Goal: Check status: Check status

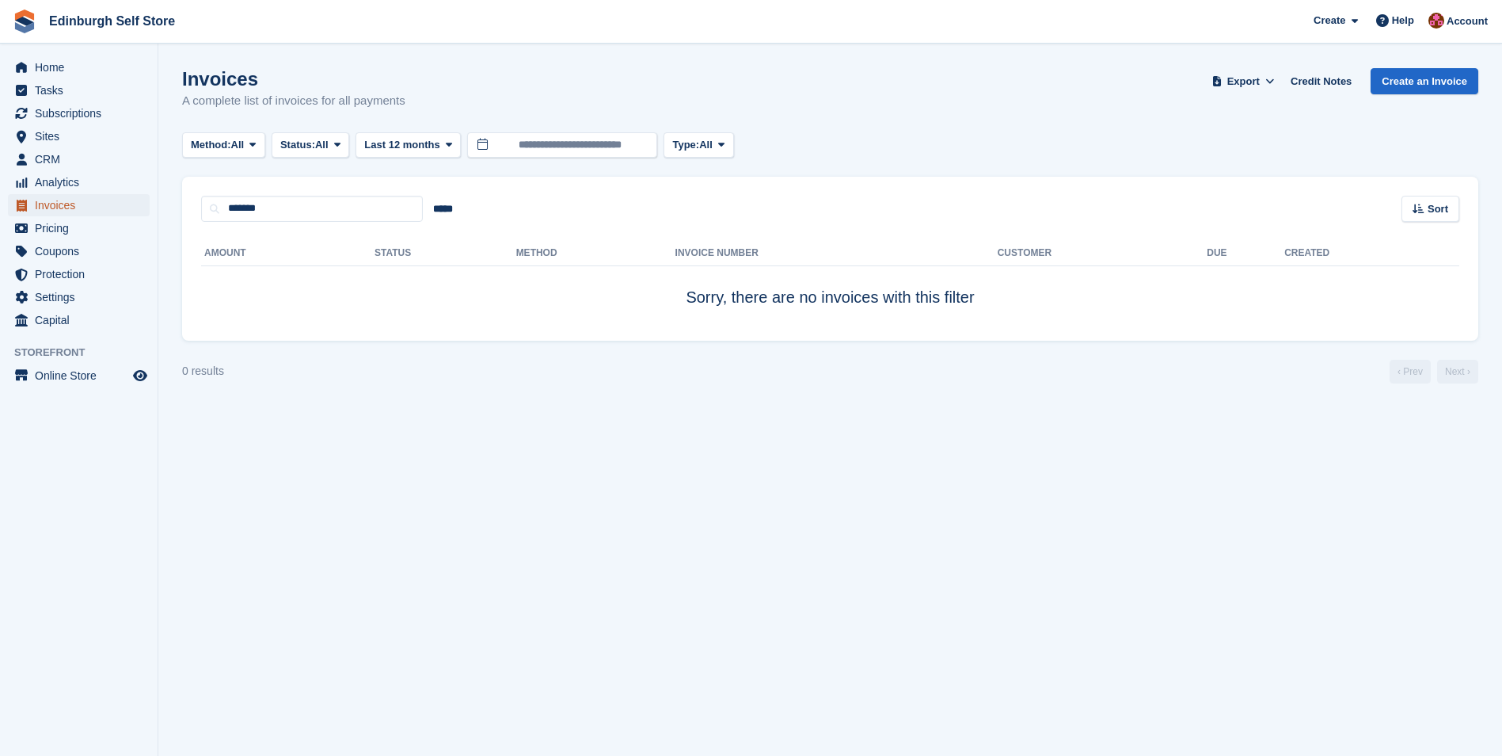
click at [89, 199] on span "Invoices" at bounding box center [82, 205] width 95 height 22
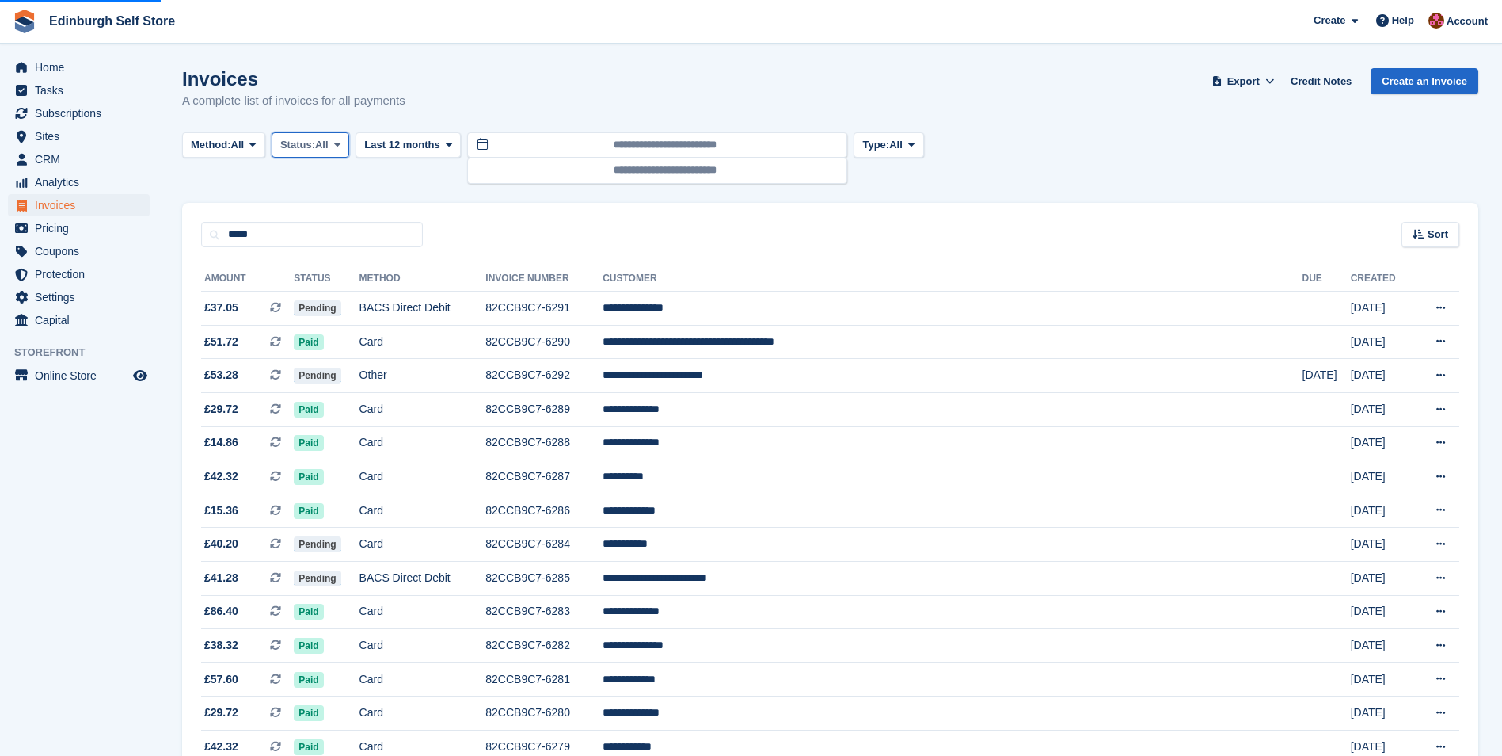
click at [322, 153] on button "Status: All" at bounding box center [311, 145] width 78 height 26
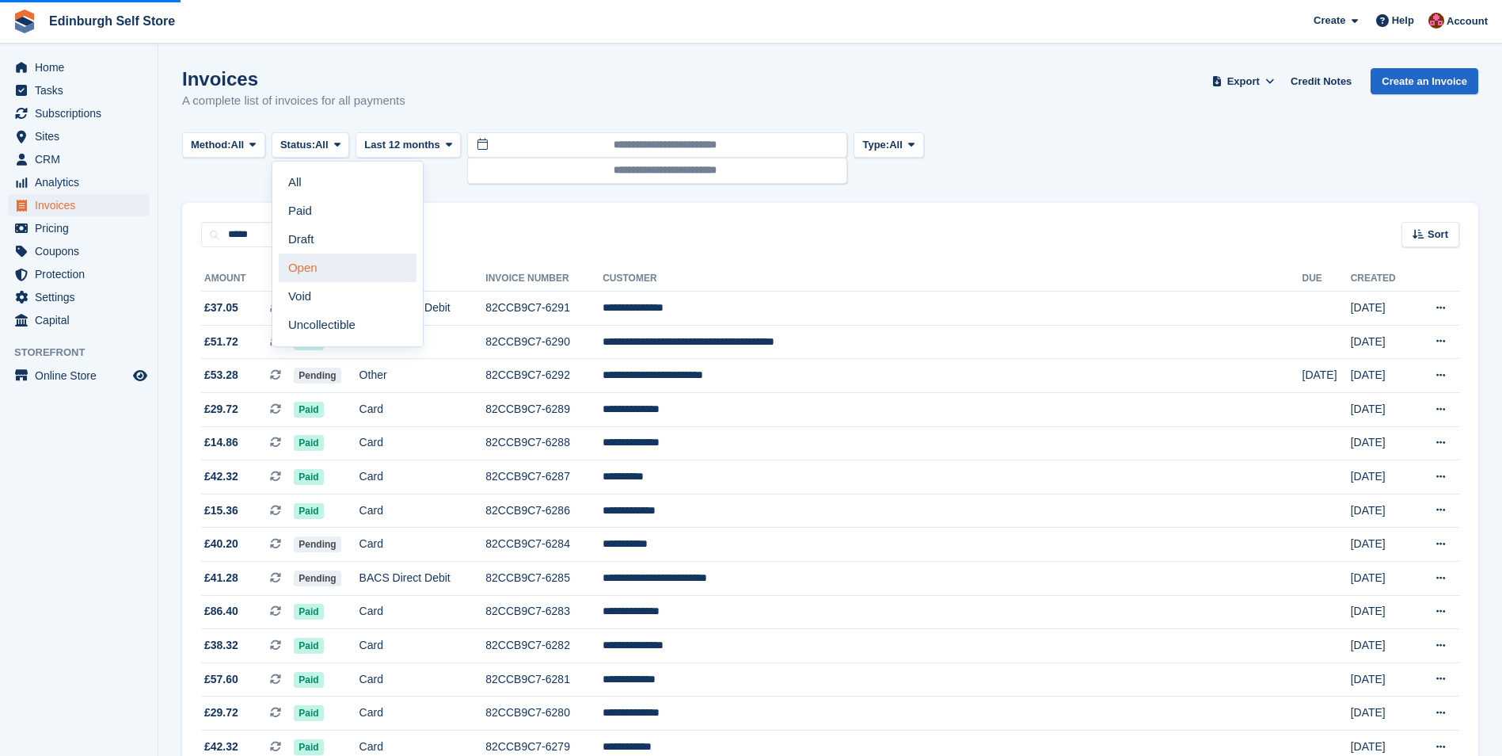
click at [345, 258] on link "Open" at bounding box center [348, 267] width 138 height 29
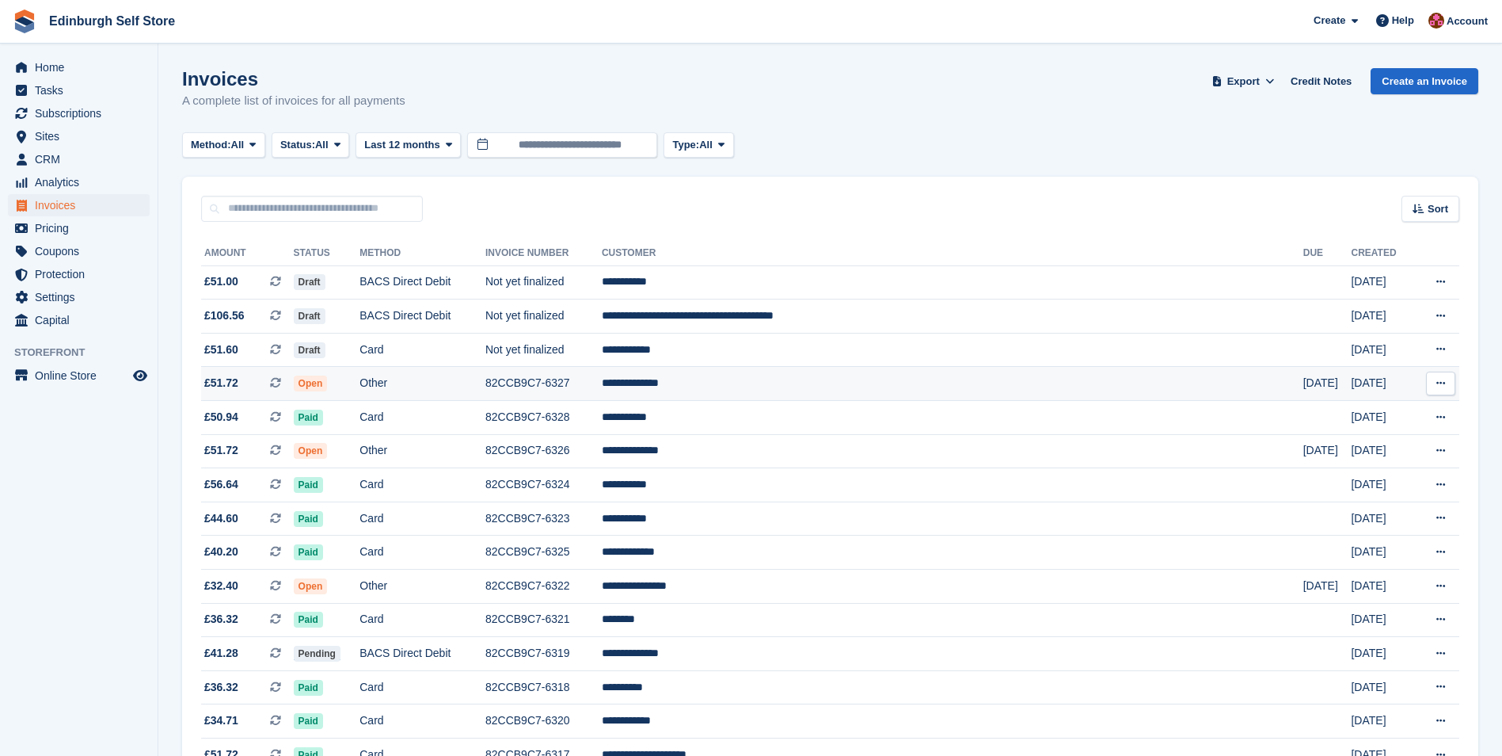
click at [328, 384] on span "Open" at bounding box center [311, 383] width 34 height 16
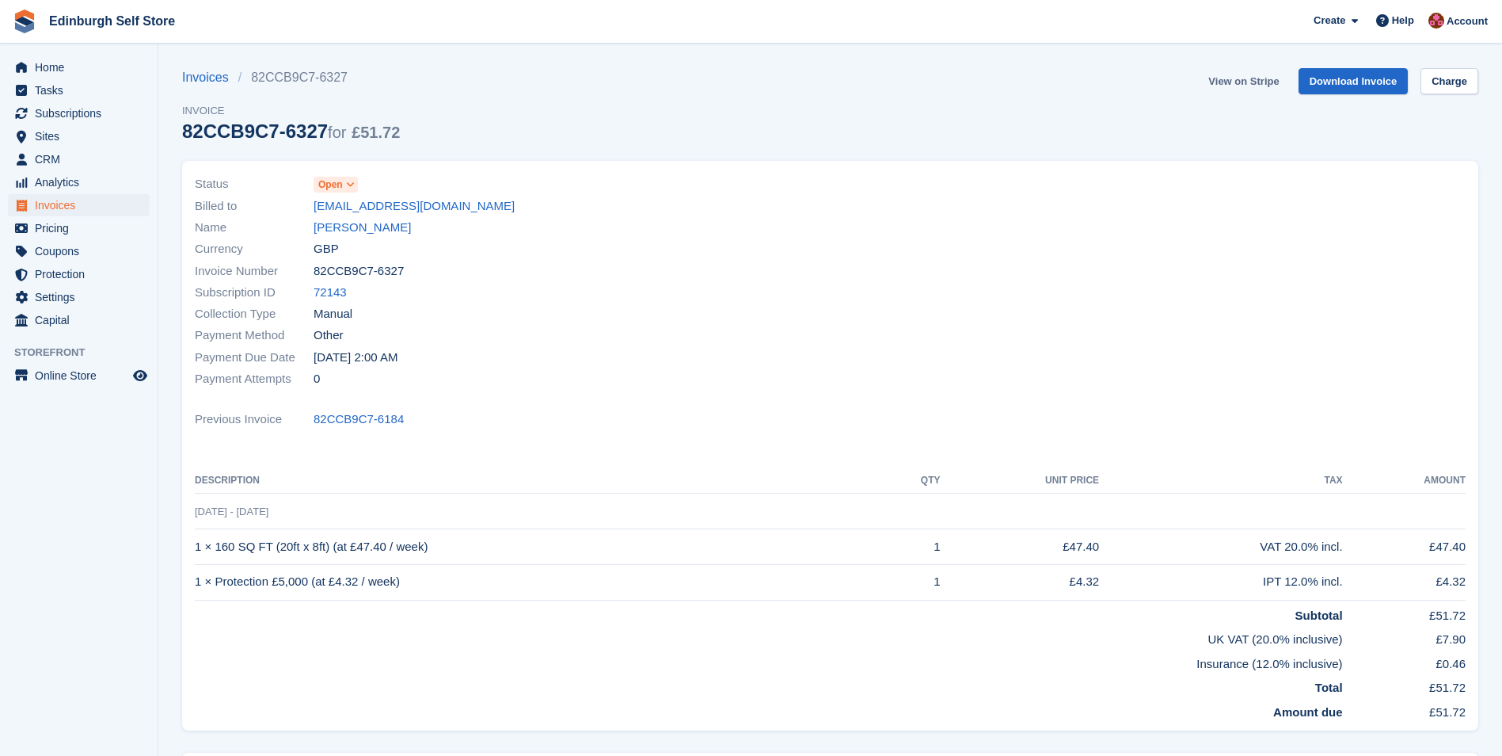
click at [1245, 87] on link "View on Stripe" at bounding box center [1243, 81] width 83 height 26
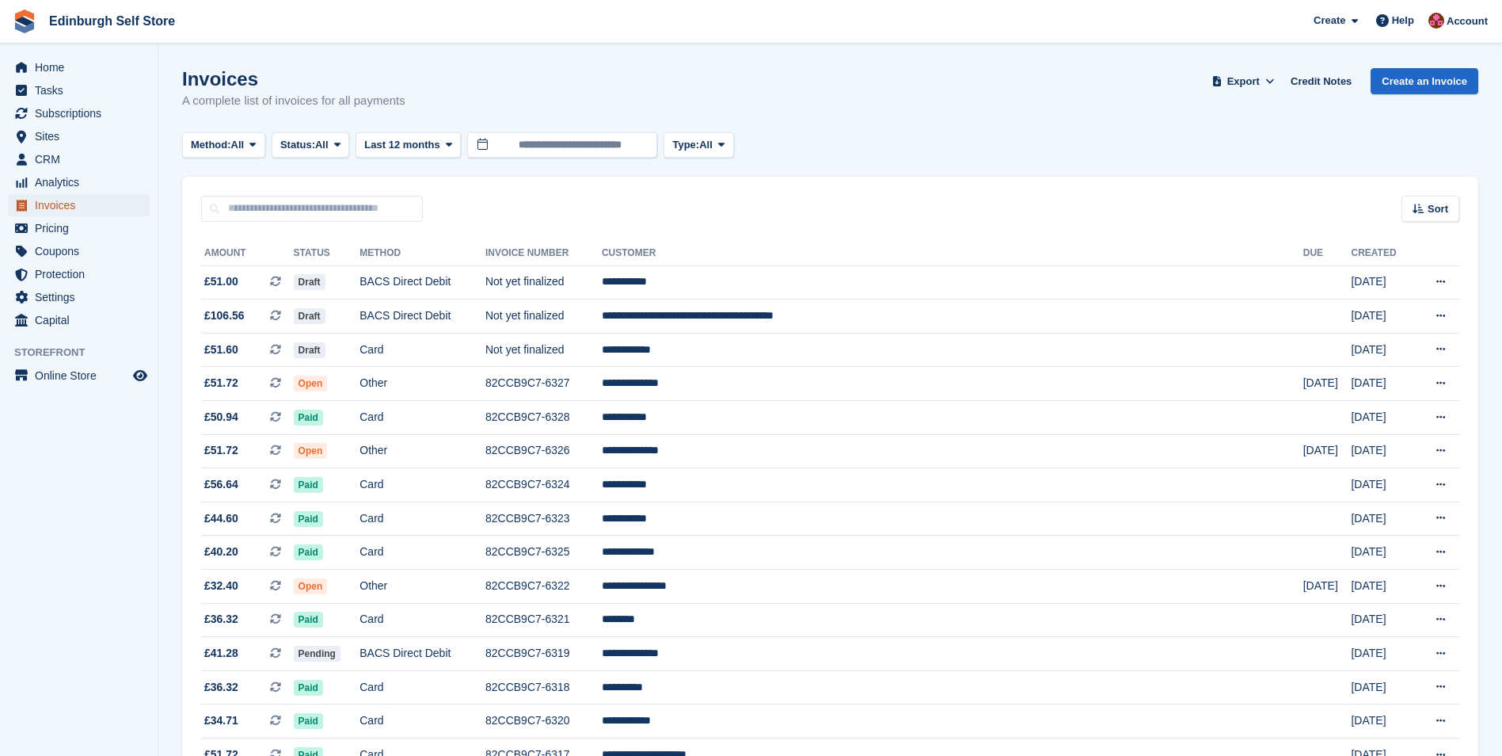
click at [42, 205] on span "Invoices" at bounding box center [82, 205] width 95 height 22
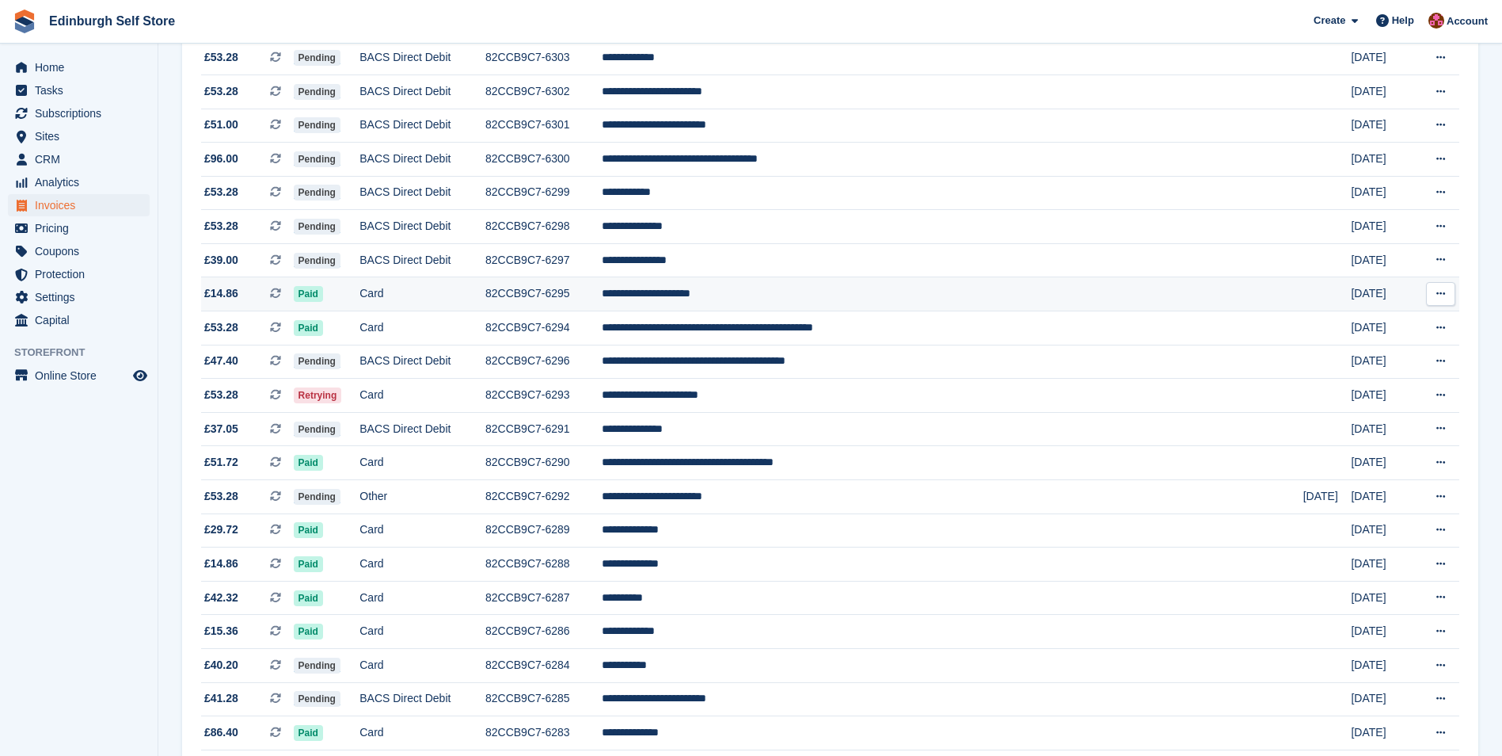
scroll to position [1275, 0]
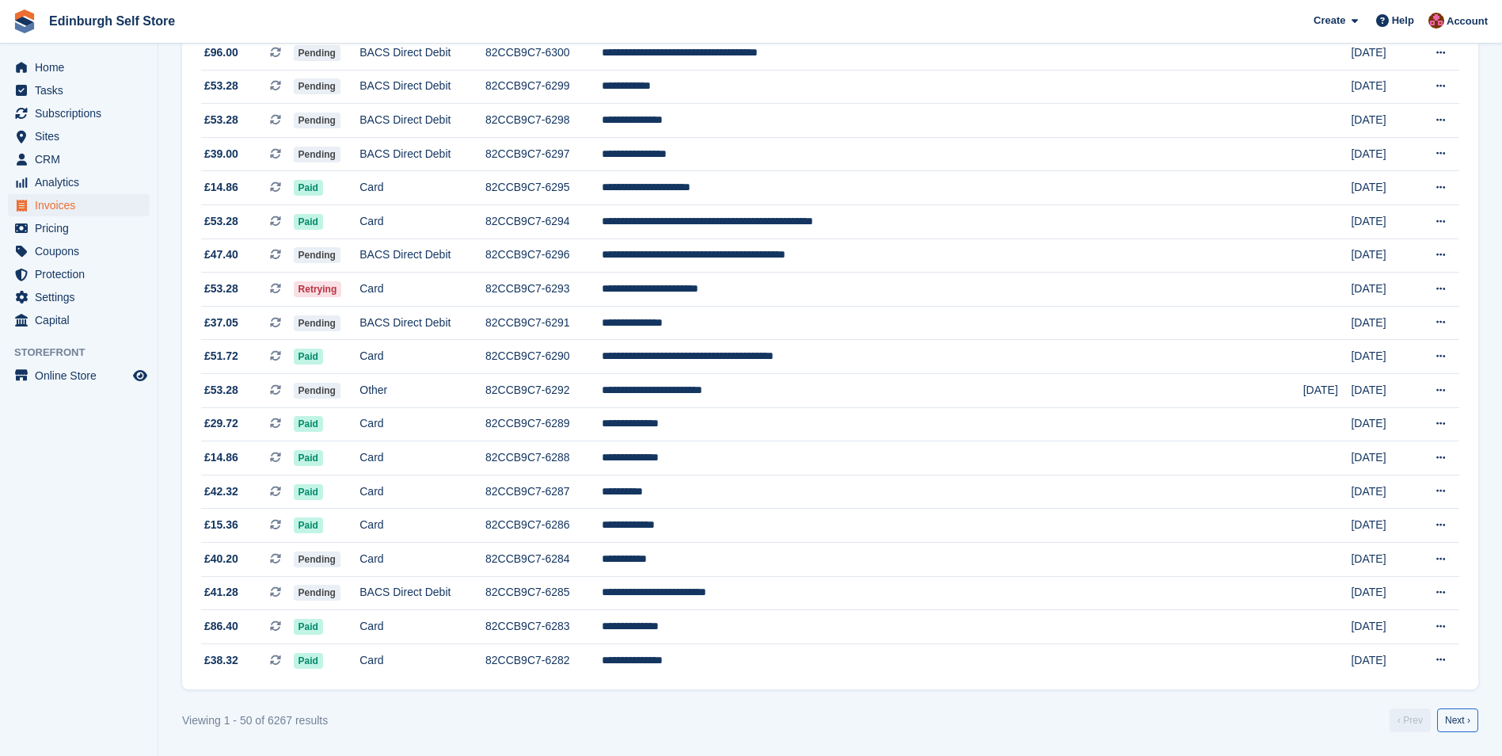
click at [1469, 714] on link "Next ›" at bounding box center [1457, 720] width 41 height 24
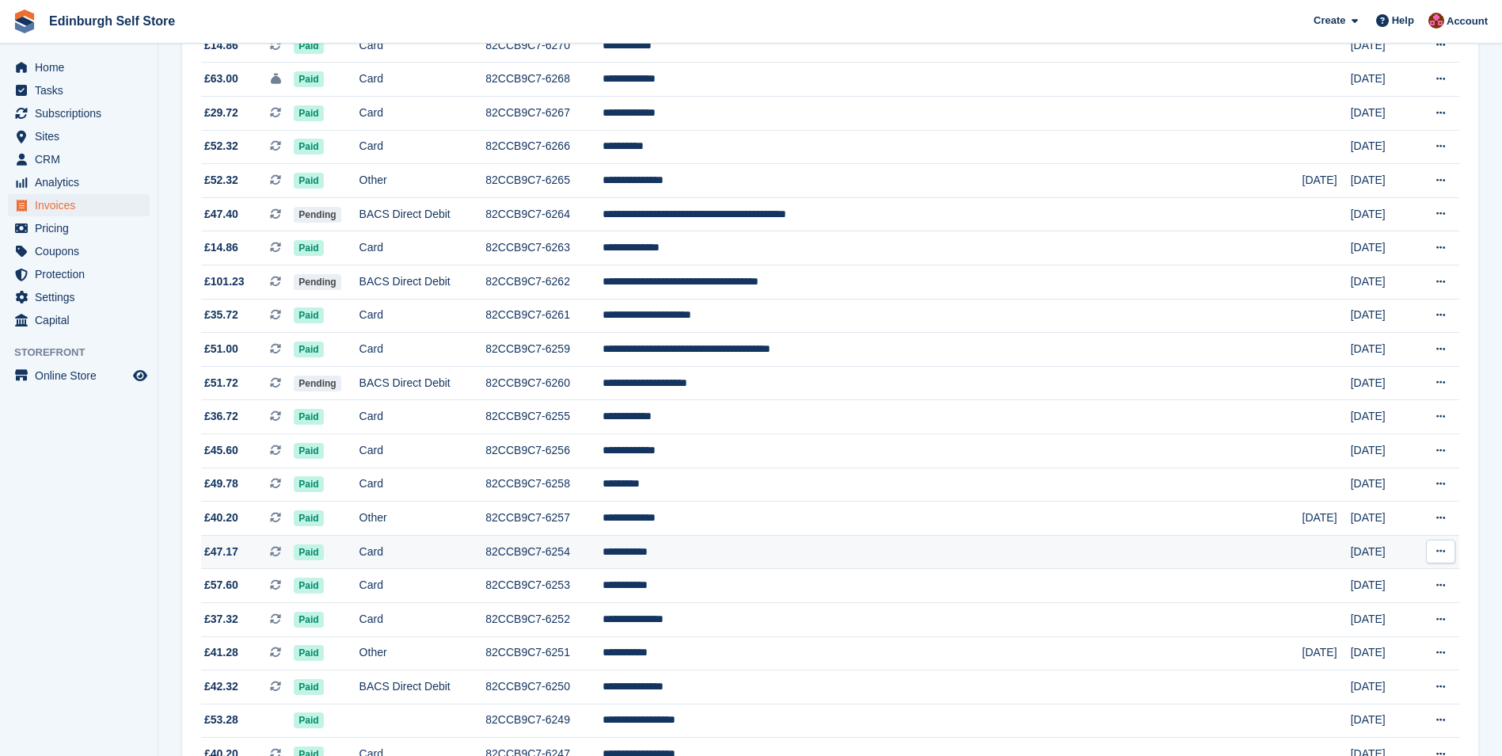
scroll to position [562, 0]
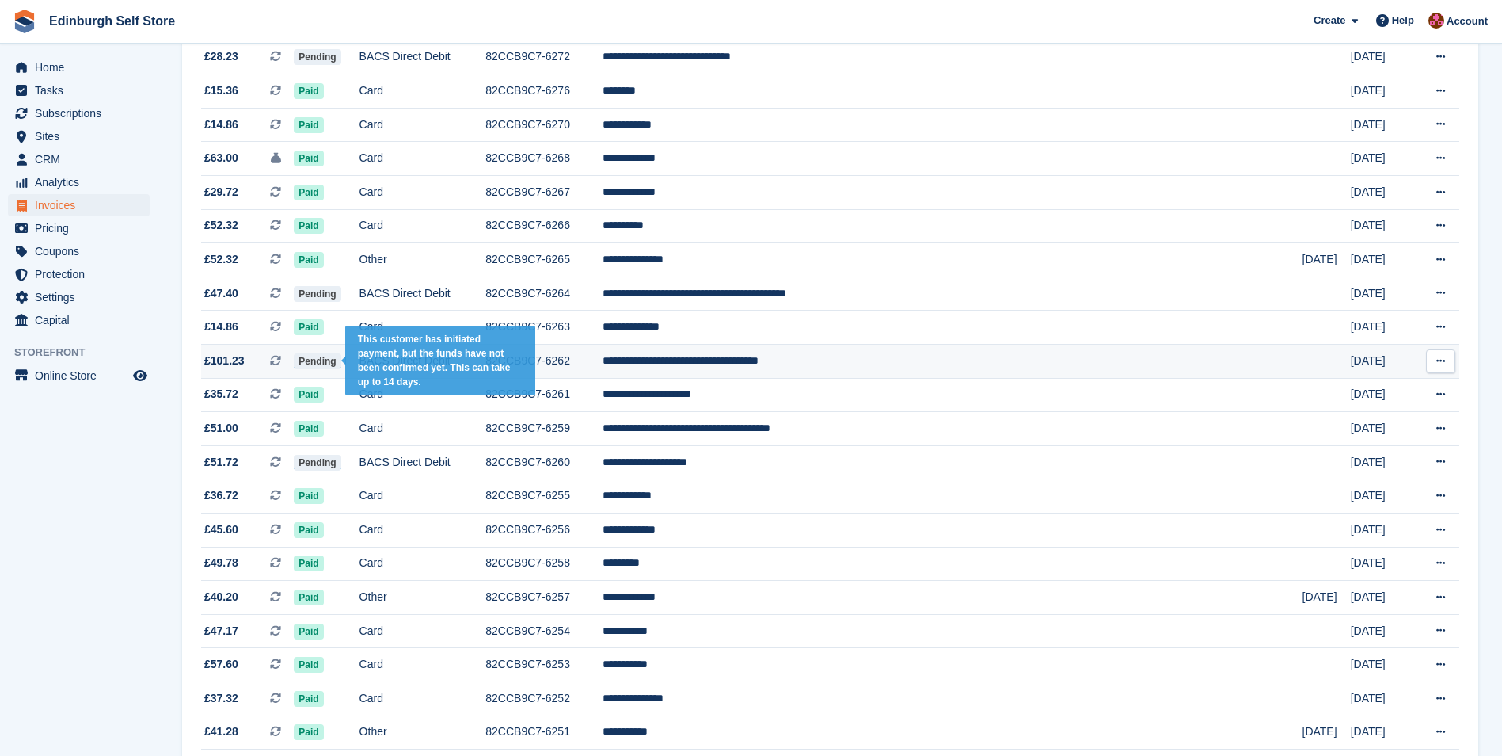
click at [341, 362] on span "Pending" at bounding box center [317, 361] width 47 height 16
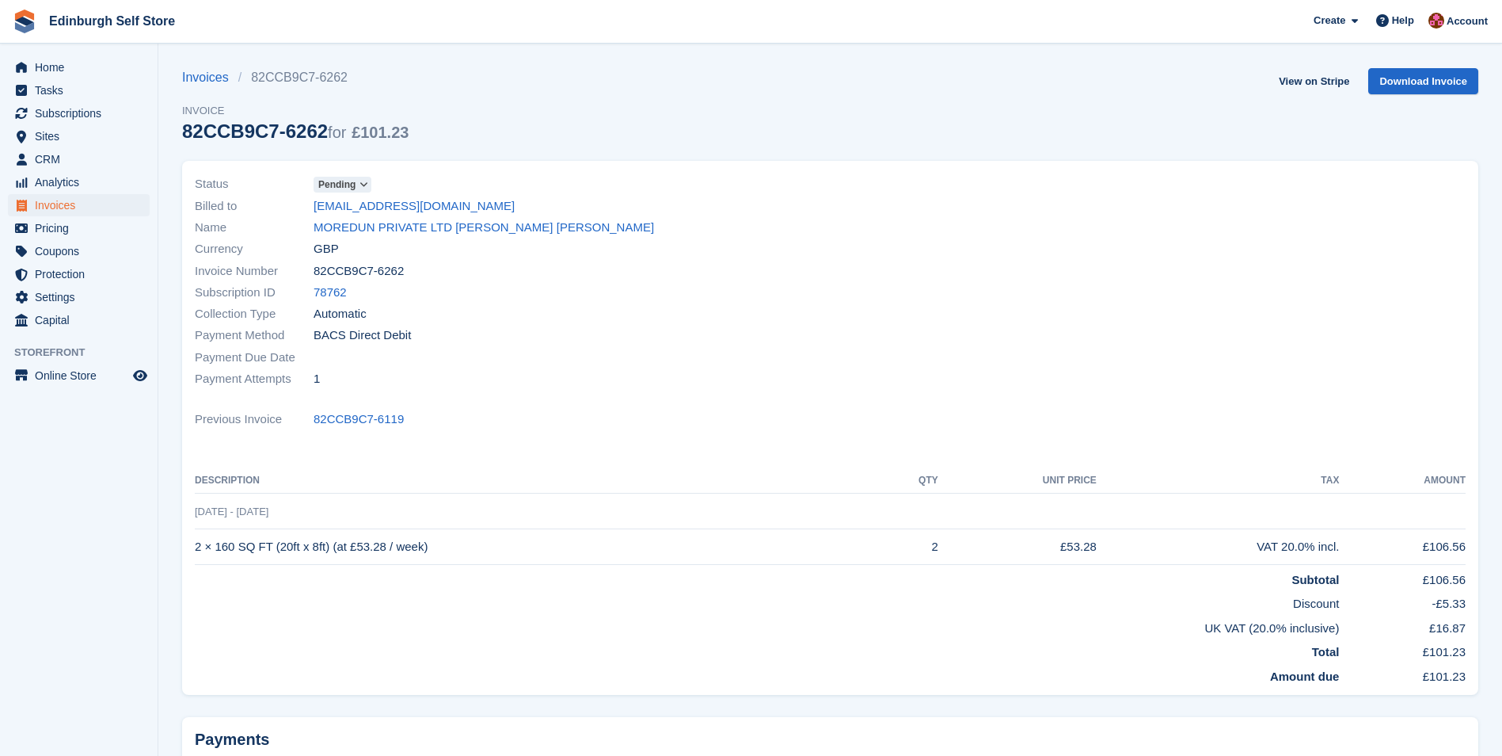
click at [341, 181] on span "Pending" at bounding box center [336, 184] width 37 height 14
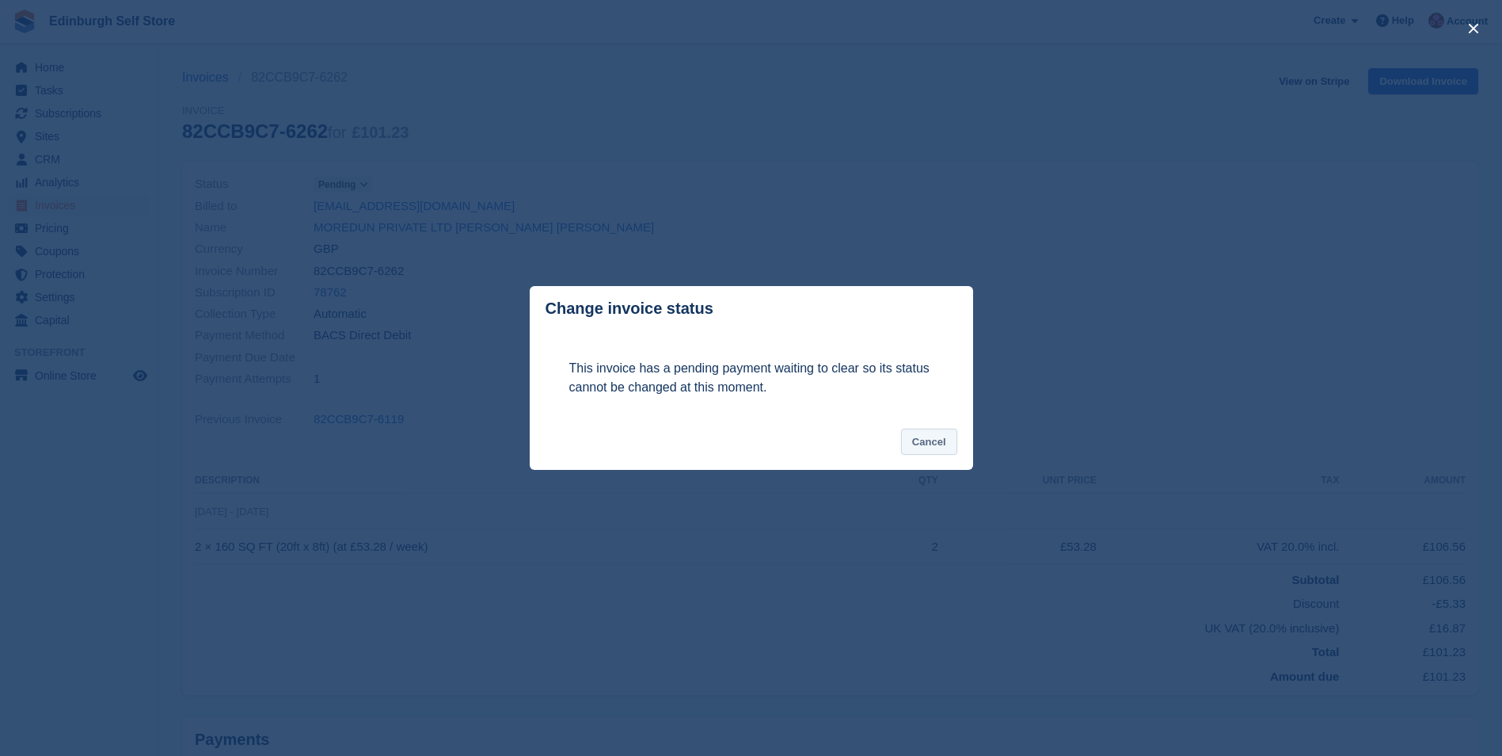
click at [921, 438] on button "Cancel" at bounding box center [929, 441] width 56 height 26
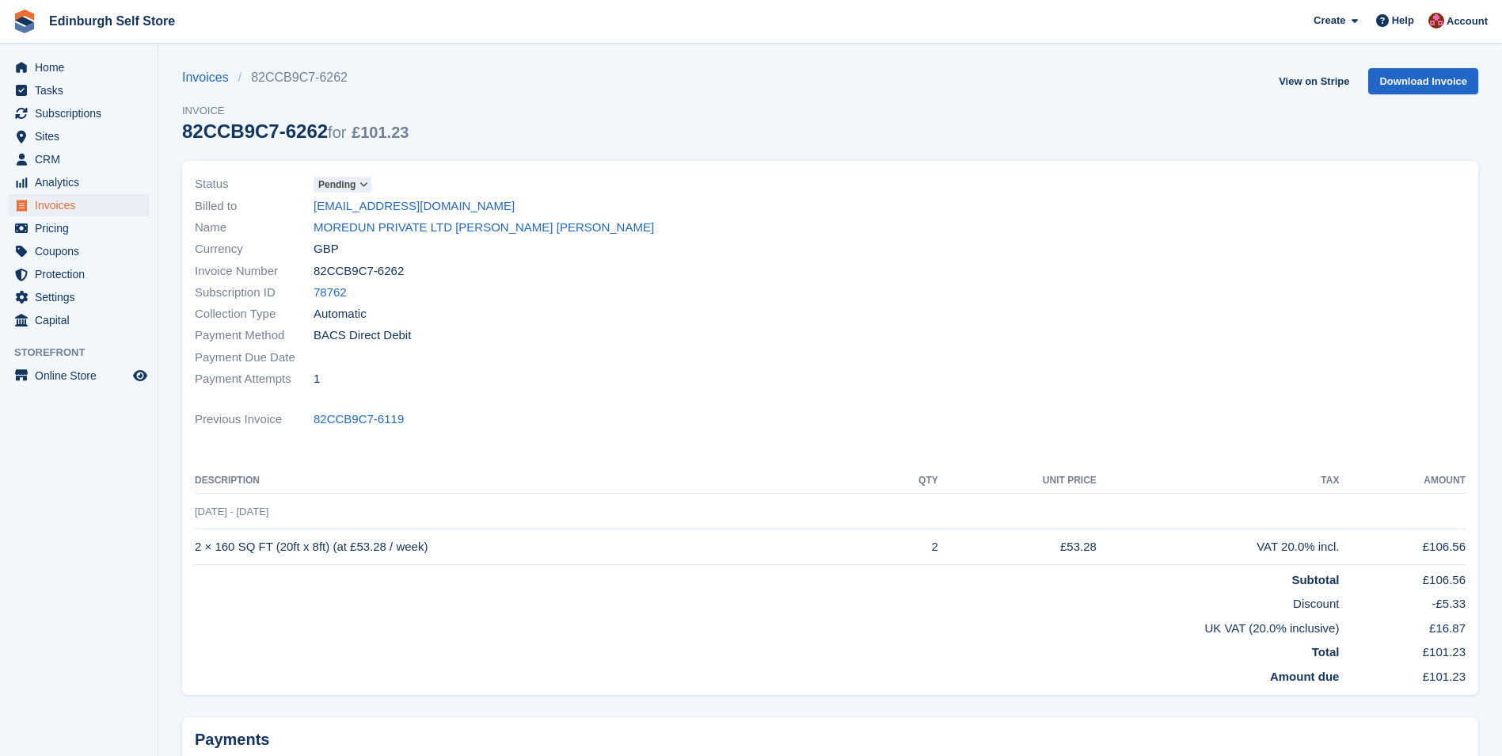
click at [340, 180] on span "Pending" at bounding box center [336, 184] width 37 height 14
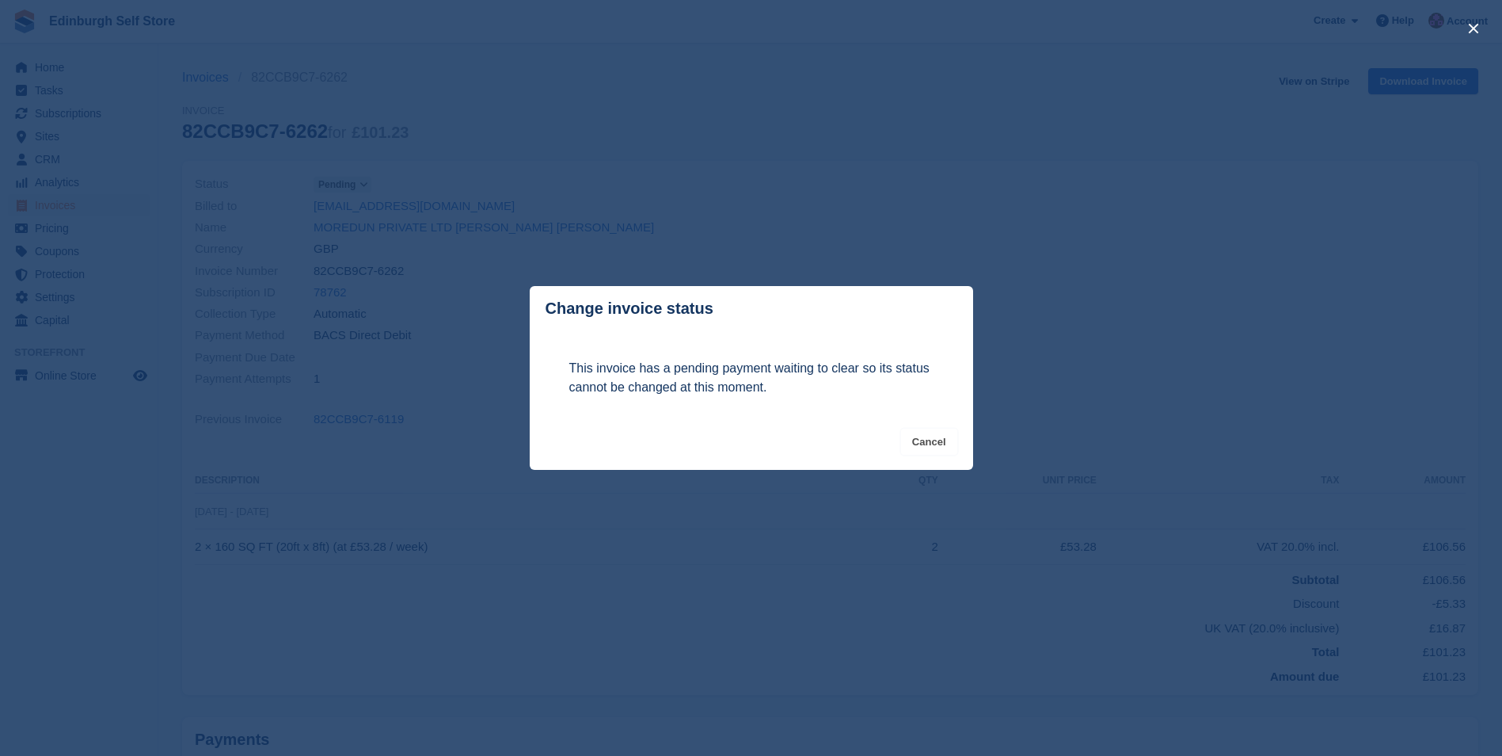
drag, startPoint x: 924, startPoint y: 436, endPoint x: 878, endPoint y: 420, distance: 49.6
click at [918, 431] on button "Cancel" at bounding box center [929, 441] width 56 height 26
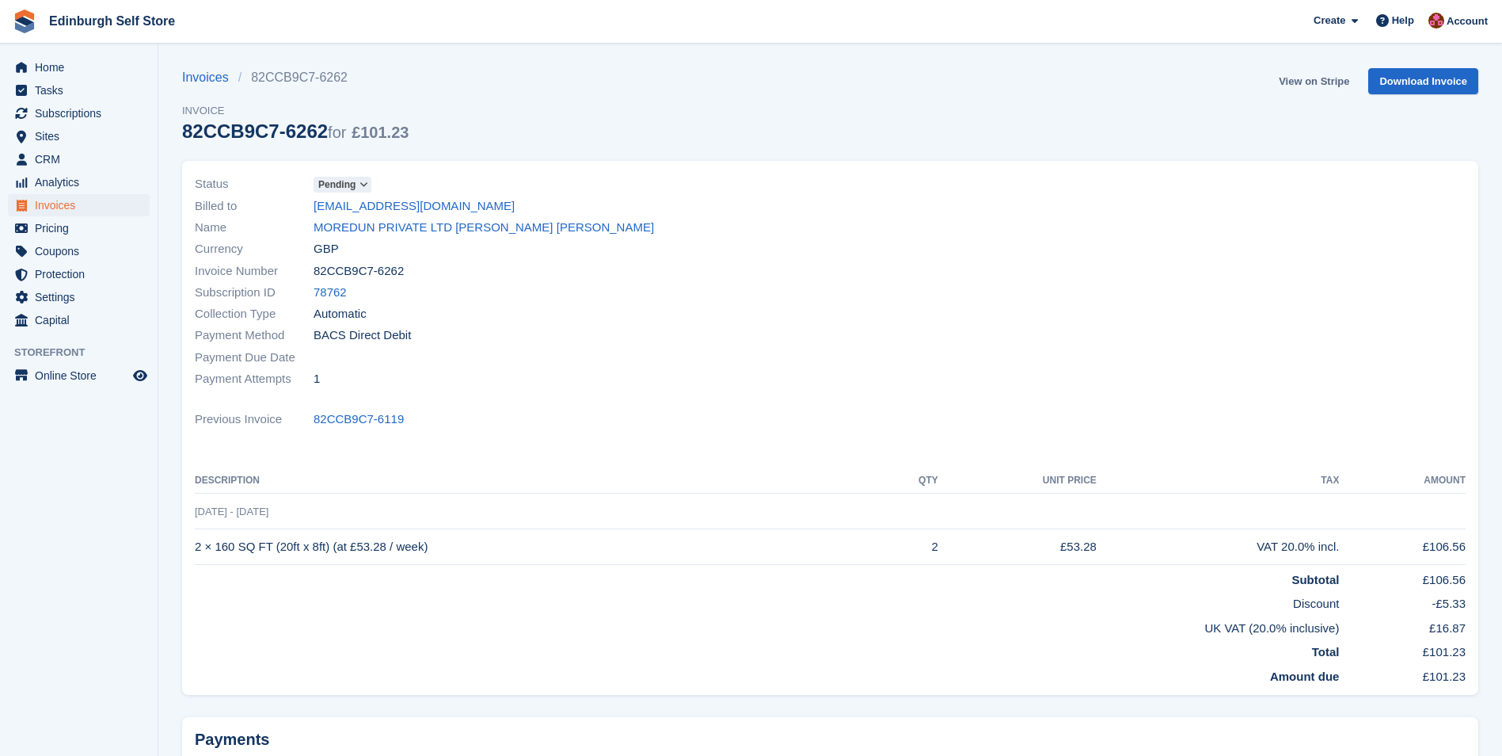
click at [1308, 81] on link "View on Stripe" at bounding box center [1314, 81] width 83 height 26
click at [337, 178] on span "Pending" at bounding box center [336, 184] width 37 height 14
click at [0, 0] on div "close" at bounding box center [0, 0] width 0 height 0
click at [332, 183] on span "Pending" at bounding box center [336, 184] width 37 height 14
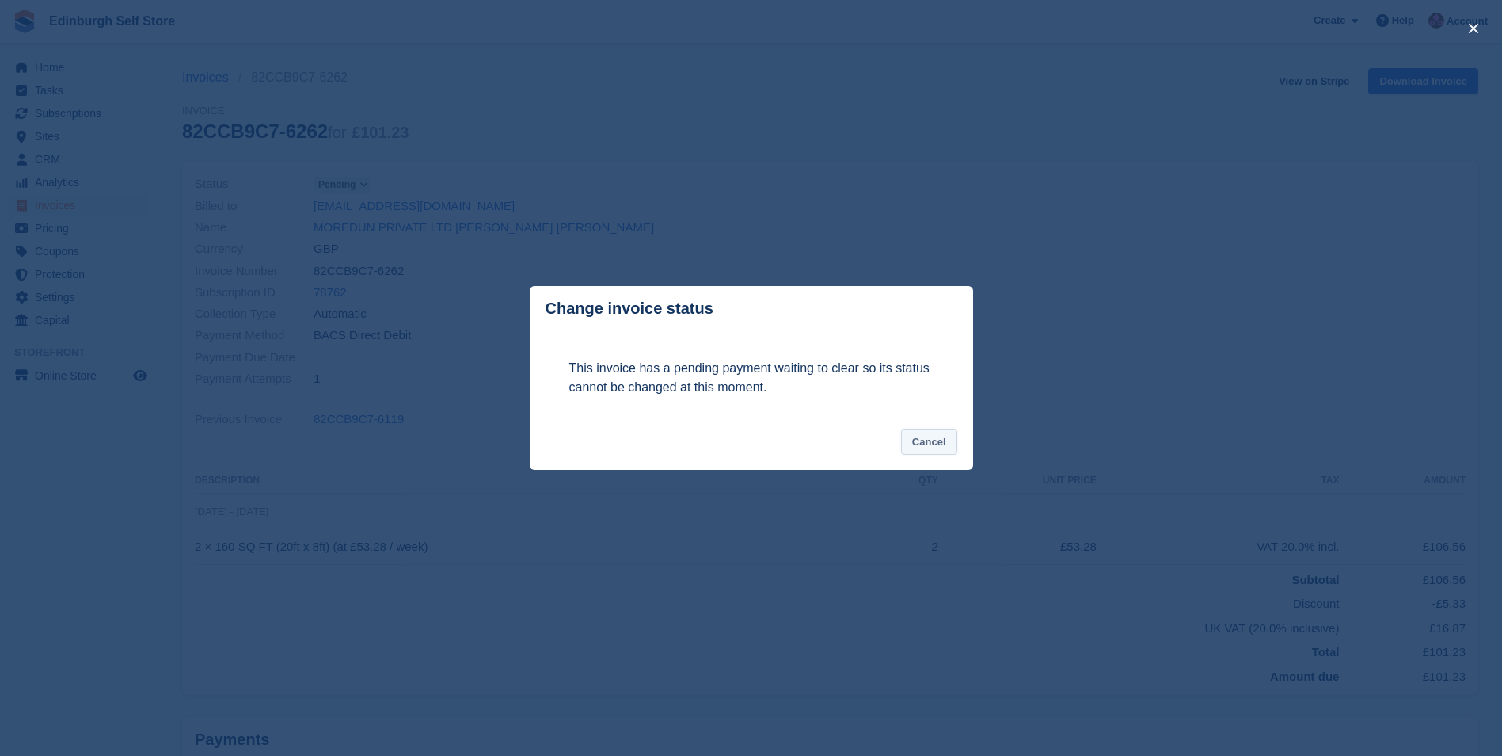
click at [914, 439] on button "Cancel" at bounding box center [929, 441] width 56 height 26
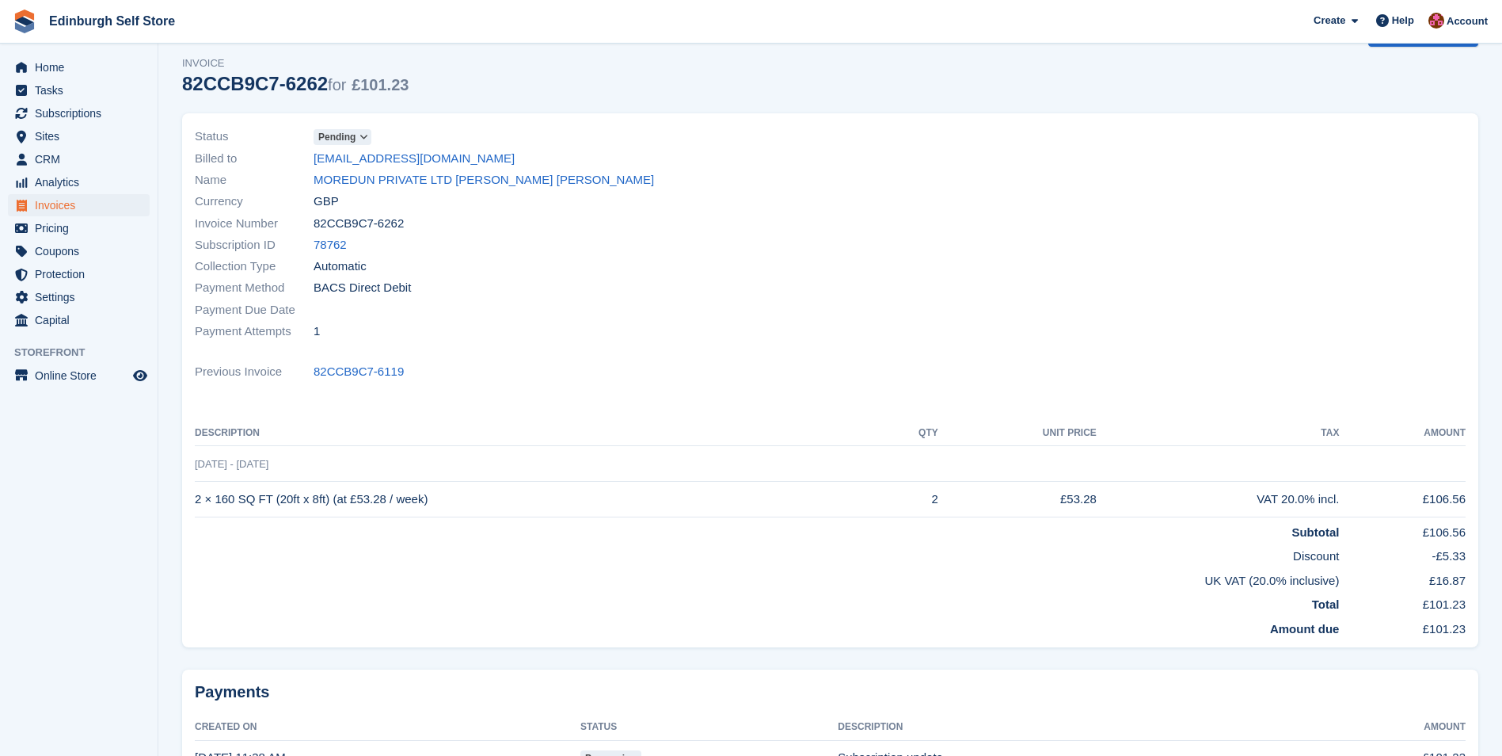
scroll to position [160, 0]
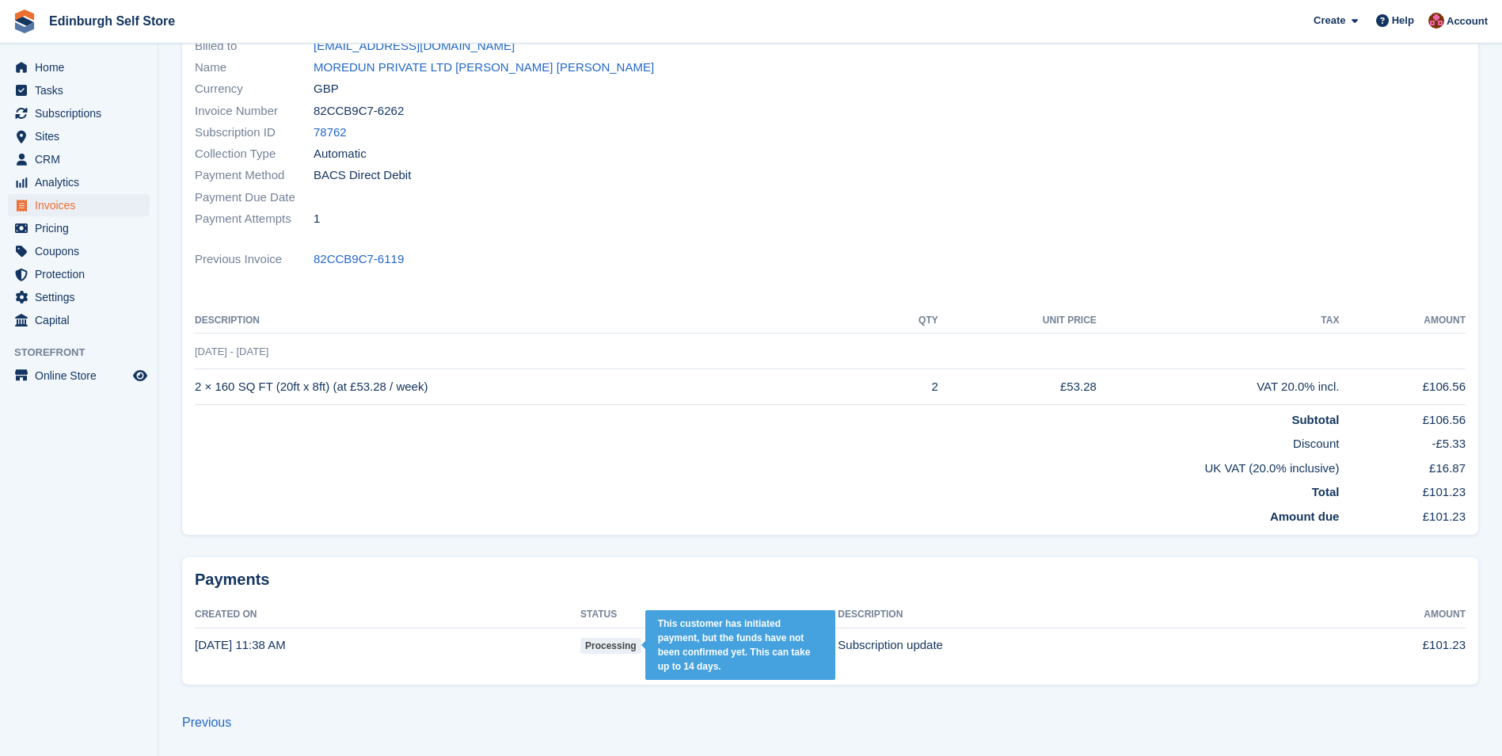
click at [627, 649] on span "processing" at bounding box center [611, 646] width 61 height 16
click at [626, 649] on span "processing" at bounding box center [611, 646] width 61 height 16
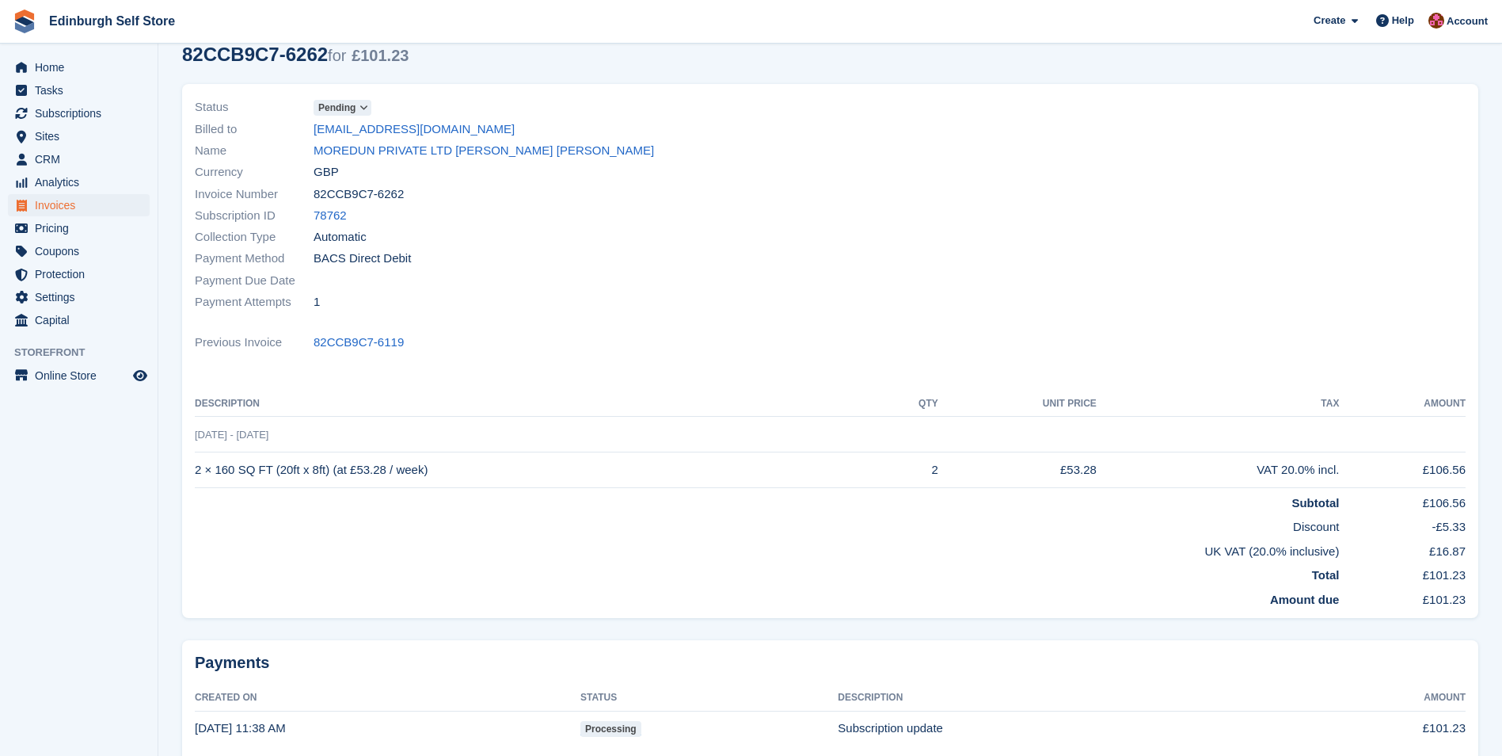
scroll to position [0, 0]
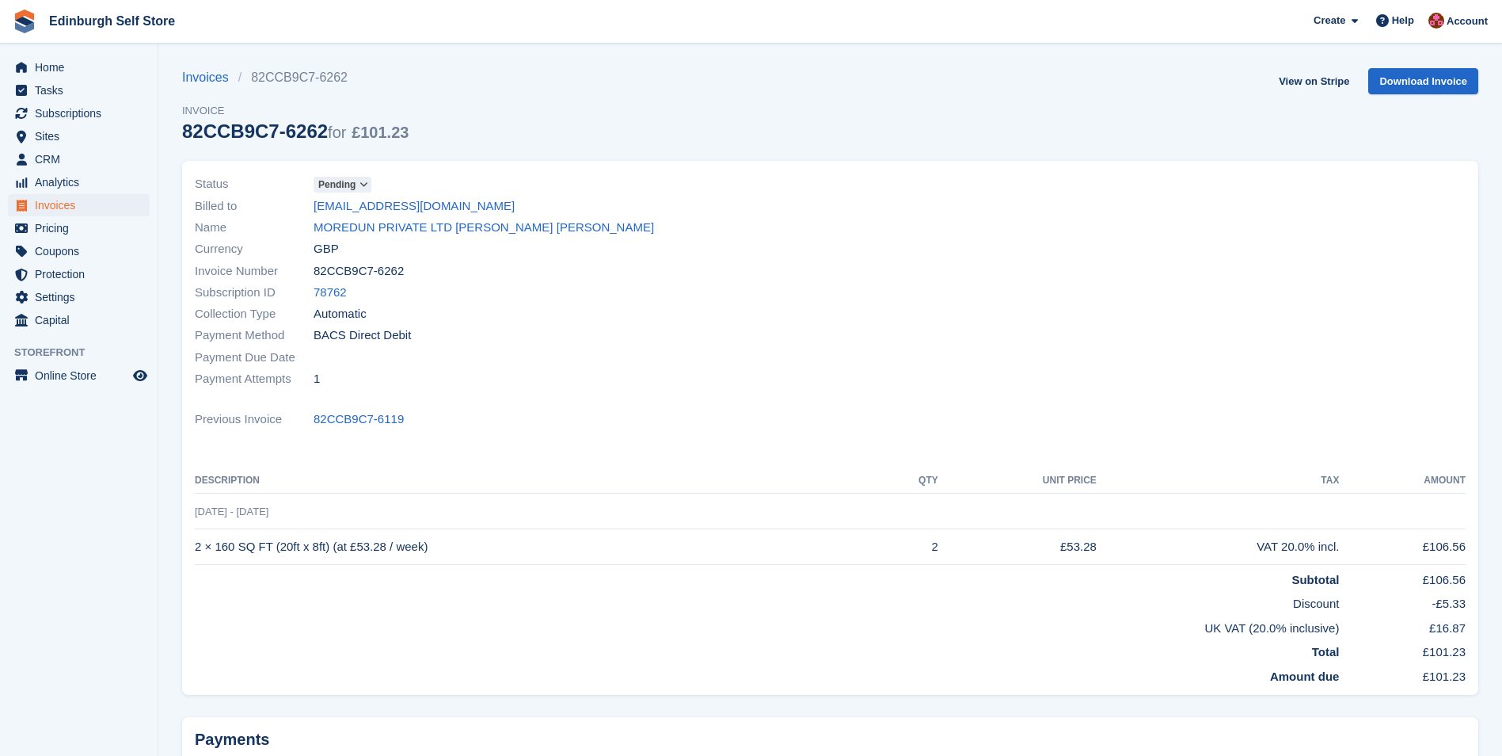
click at [353, 182] on span "Pending" at bounding box center [336, 184] width 37 height 14
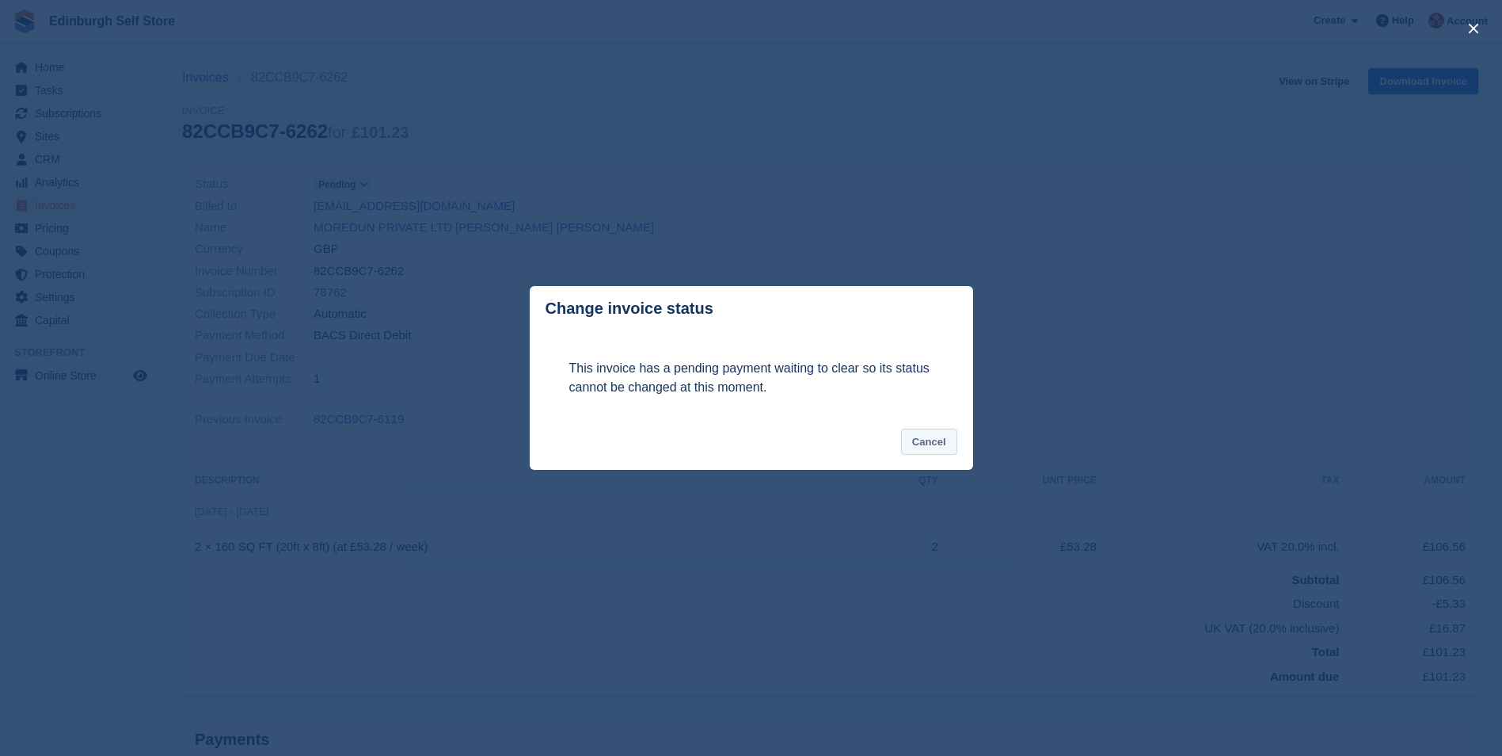
click at [934, 441] on button "Cancel" at bounding box center [929, 441] width 56 height 26
